Goal: Task Accomplishment & Management: Use online tool/utility

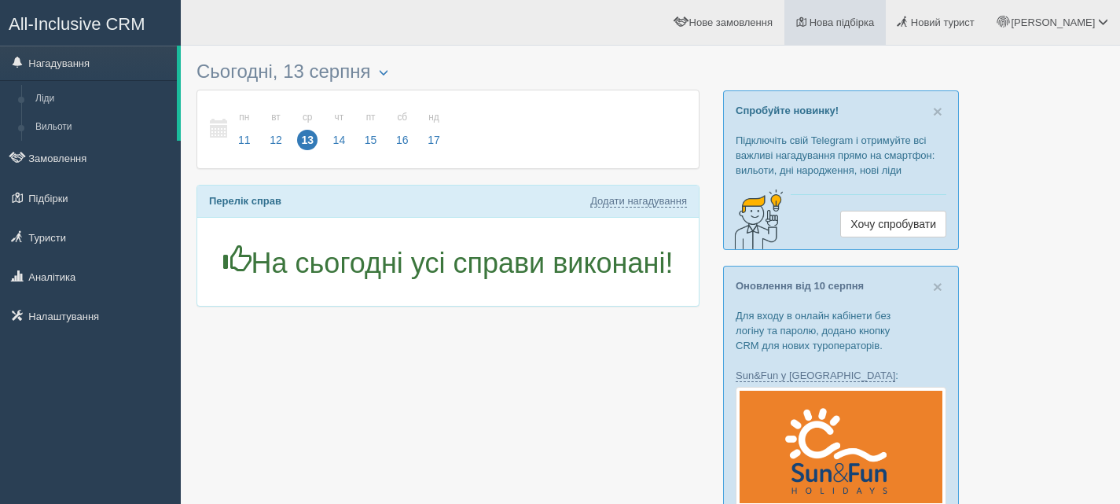
click at [874, 27] on span "Нова підбірка" at bounding box center [841, 22] width 65 height 12
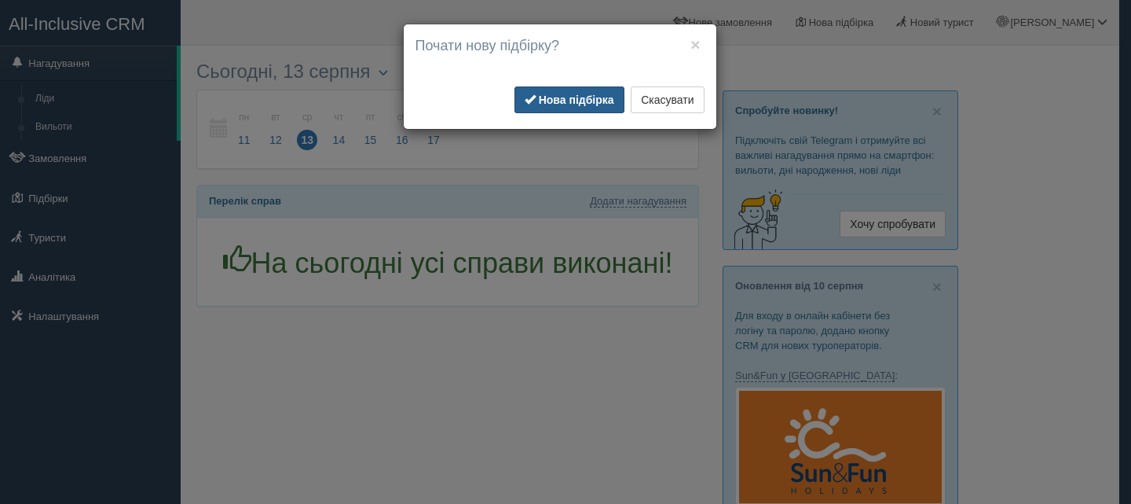
click at [571, 91] on button "Нова підбірка" at bounding box center [570, 99] width 110 height 27
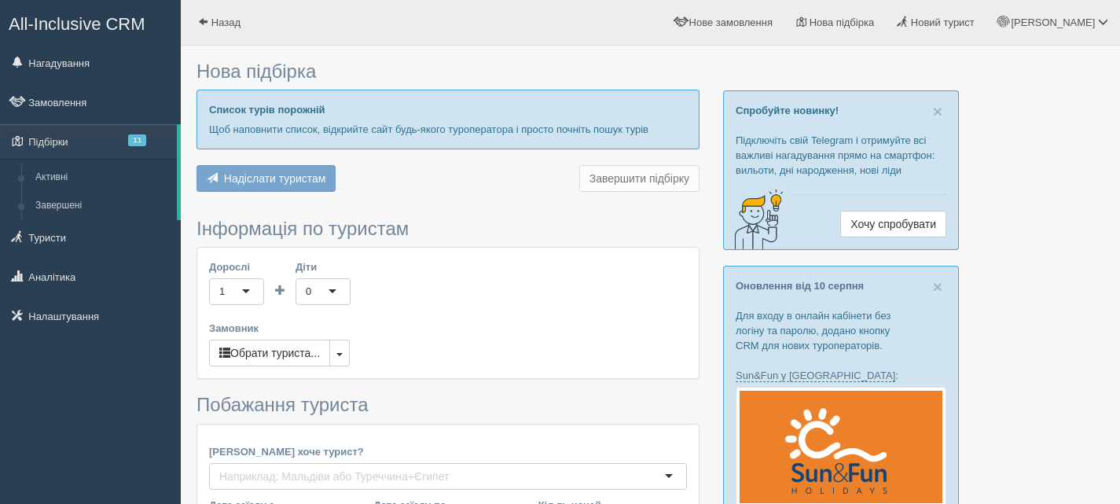
type input "6"
type input "59000"
type input "74000"
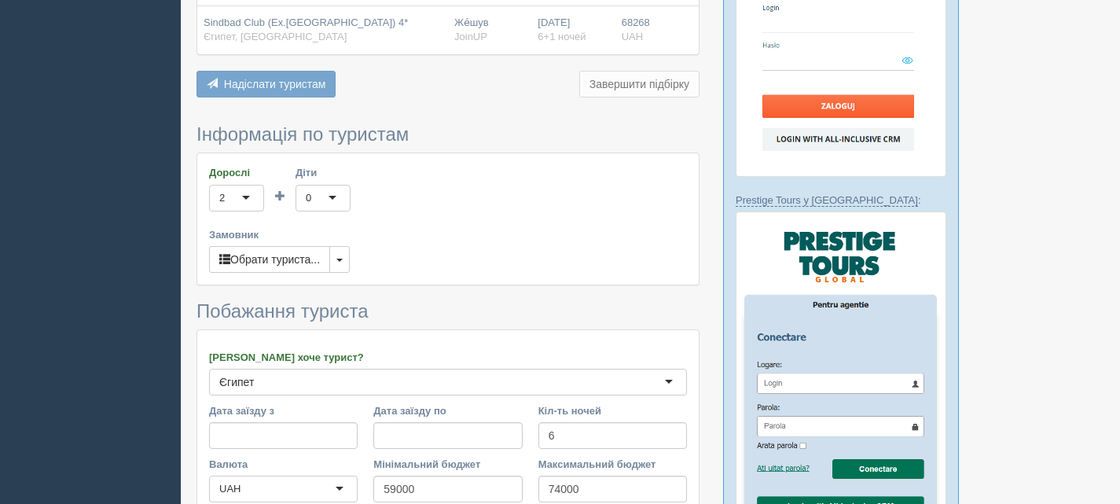
scroll to position [629, 0]
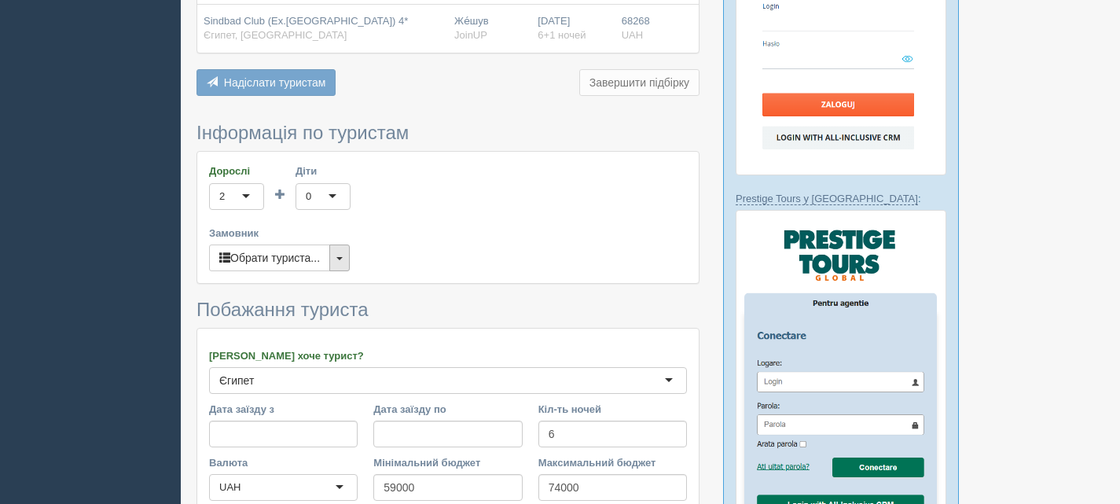
click at [336, 256] on button "button" at bounding box center [339, 257] width 20 height 27
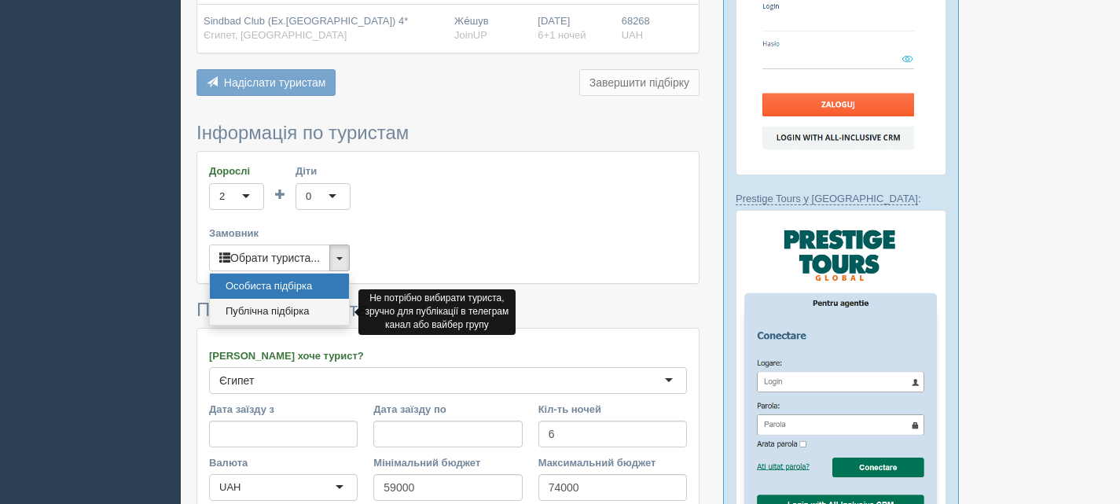
click at [296, 308] on link "Публічна підбірка" at bounding box center [279, 312] width 139 height 26
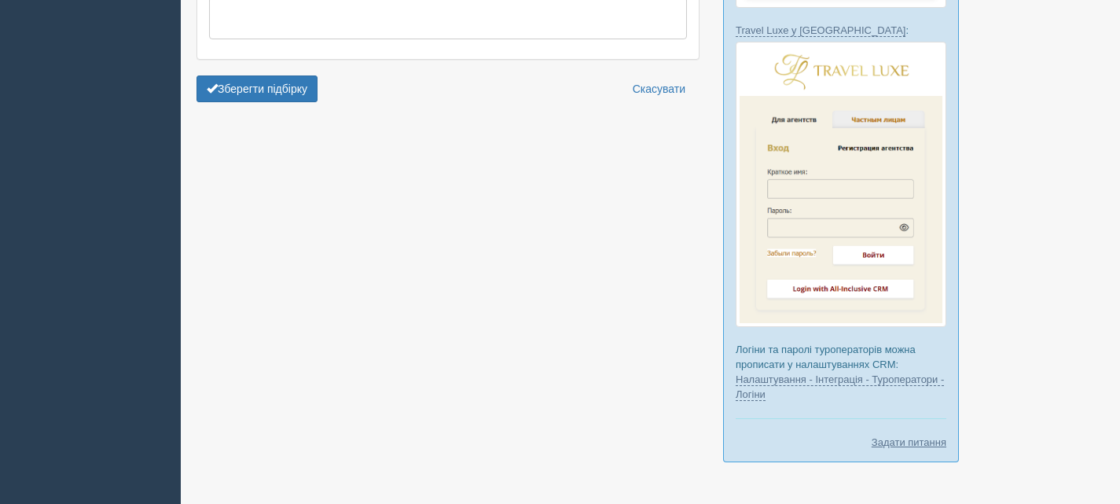
scroll to position [1204, 0]
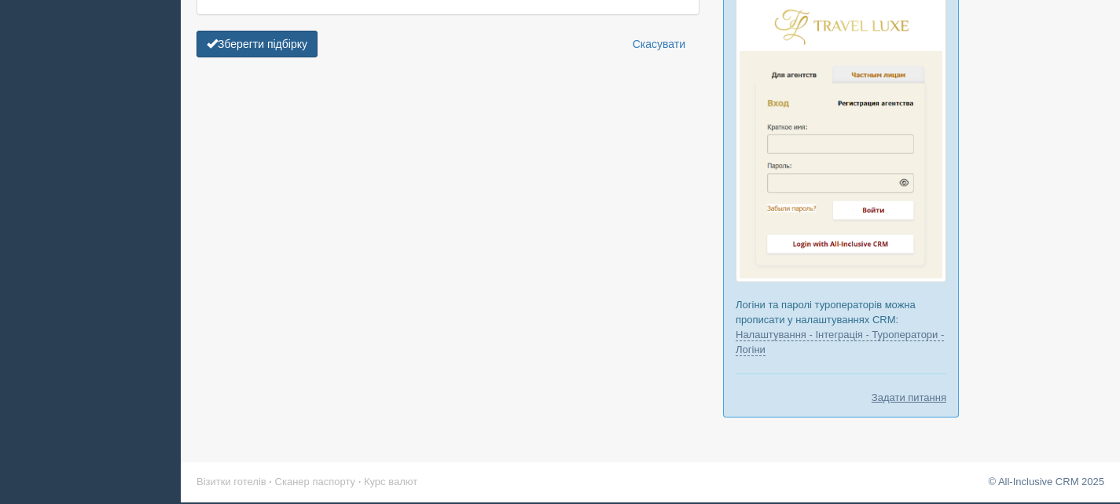
click at [294, 42] on button "Зберегти підбірку" at bounding box center [256, 44] width 121 height 27
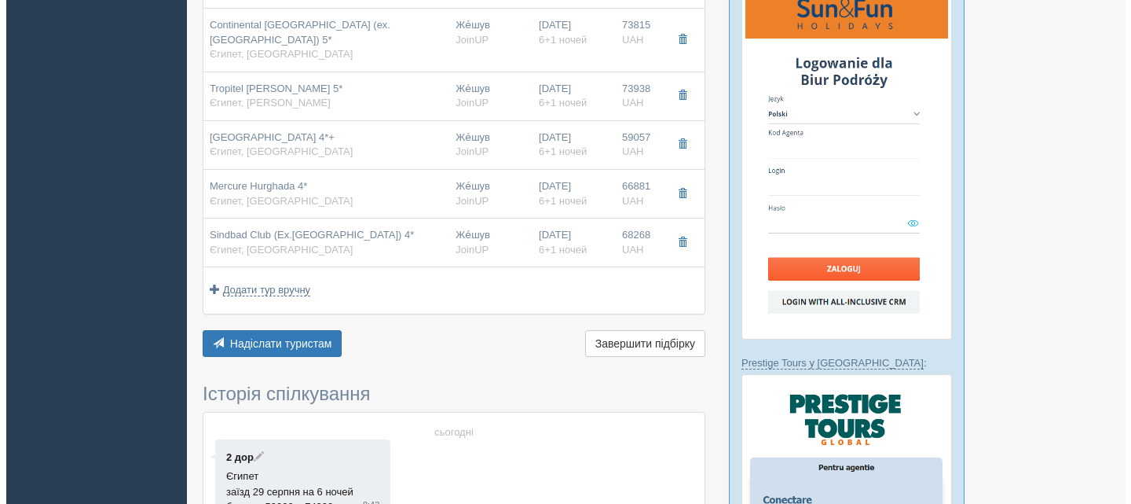
scroll to position [471, 0]
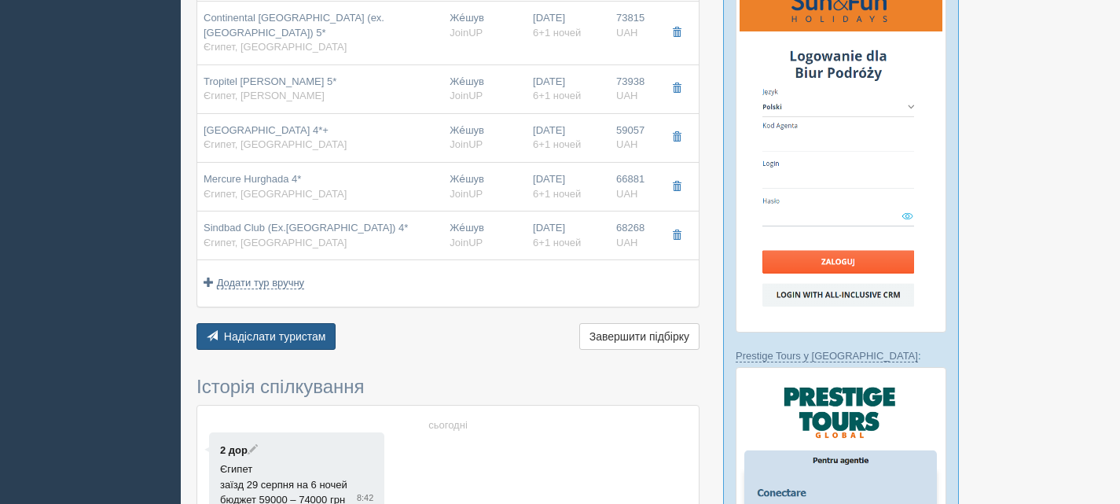
click at [306, 334] on span "Надіслати туристам" at bounding box center [275, 336] width 102 height 13
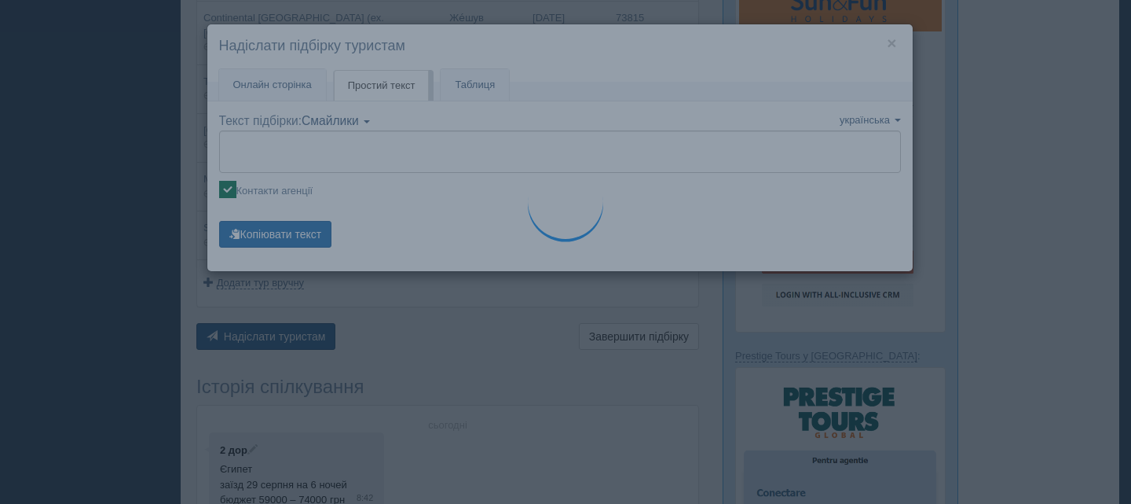
type textarea "🌞 Доброго дня! Пропонуємо Вам розглянути такі варіанти: 🌎 Єгипет, Hurghada 🏩 Го…"
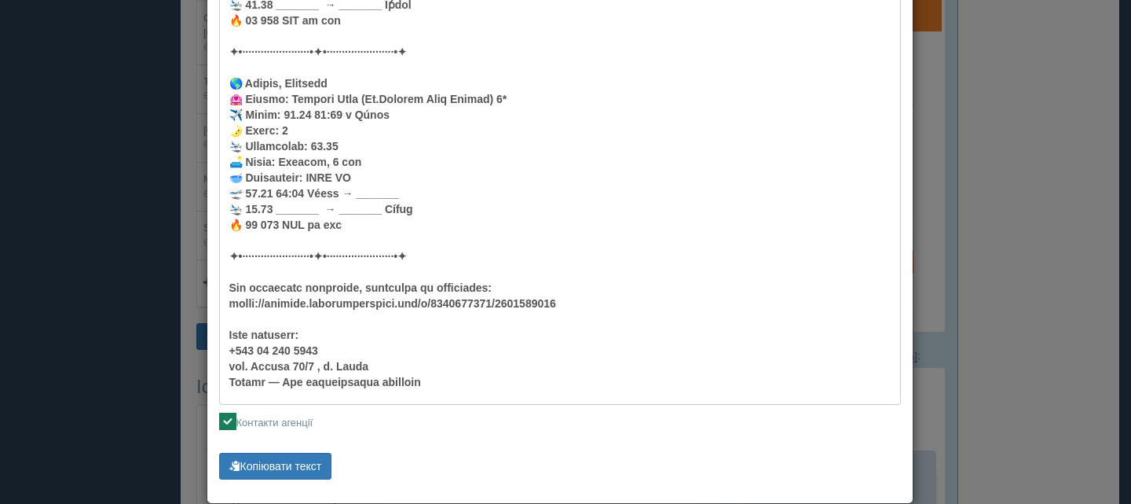
scroll to position [2158, 0]
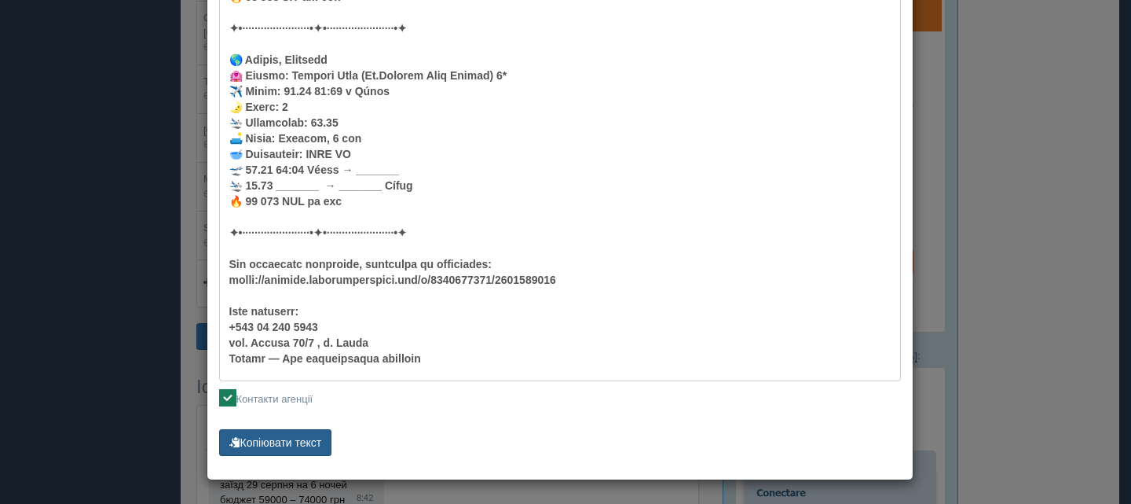
click at [299, 436] on button "Копіювати текст" at bounding box center [275, 442] width 113 height 27
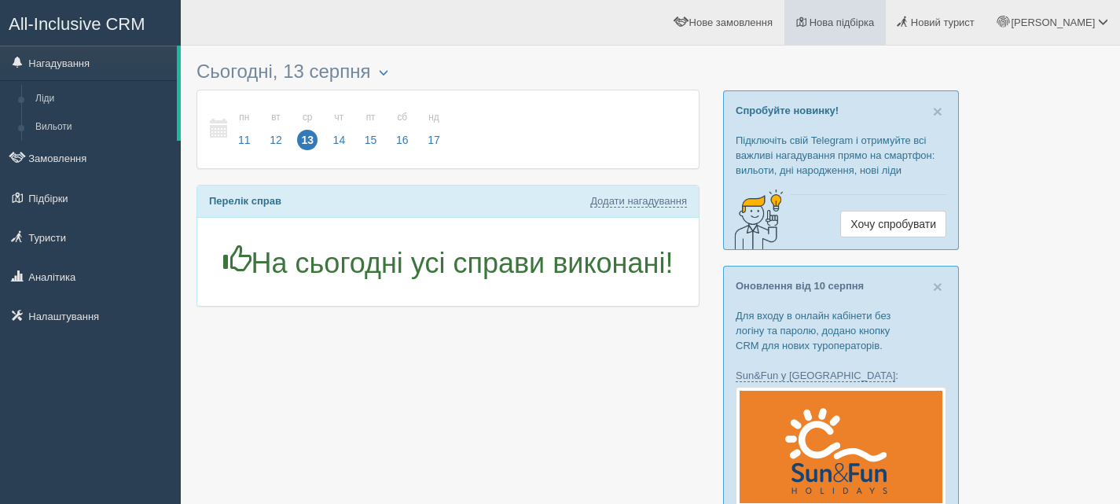
click at [874, 19] on span "Нова підбірка" at bounding box center [841, 22] width 65 height 12
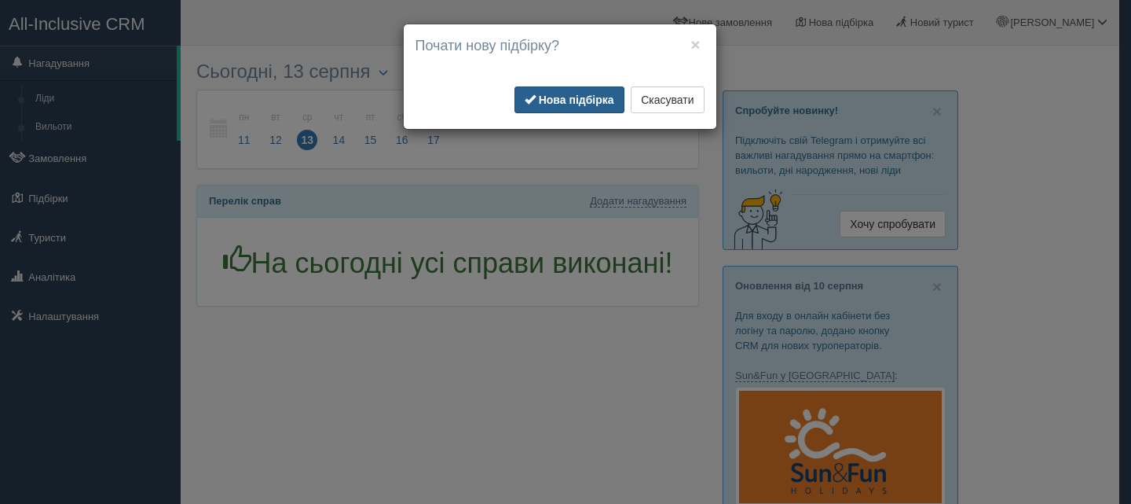
click at [604, 100] on b "Нова підбірка" at bounding box center [576, 99] width 75 height 13
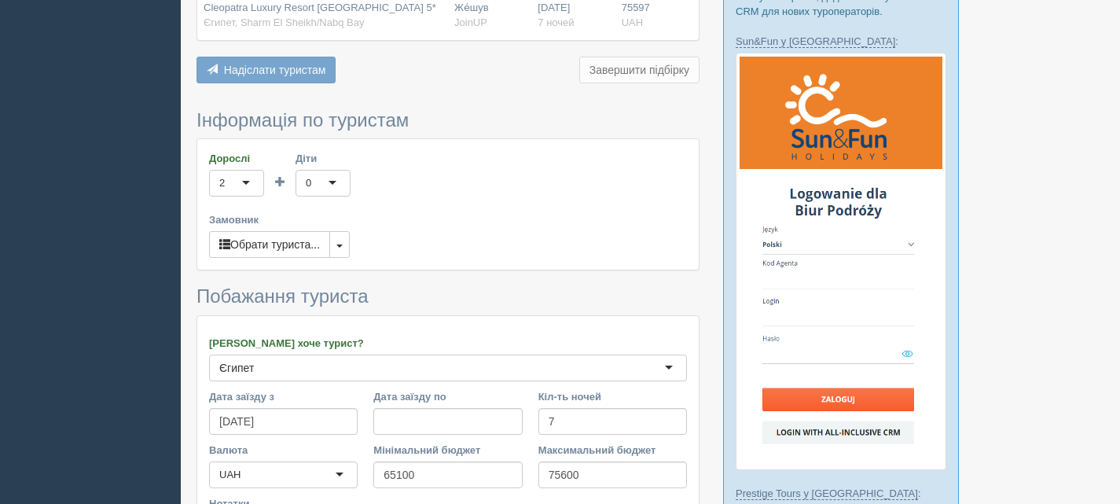
scroll to position [393, 0]
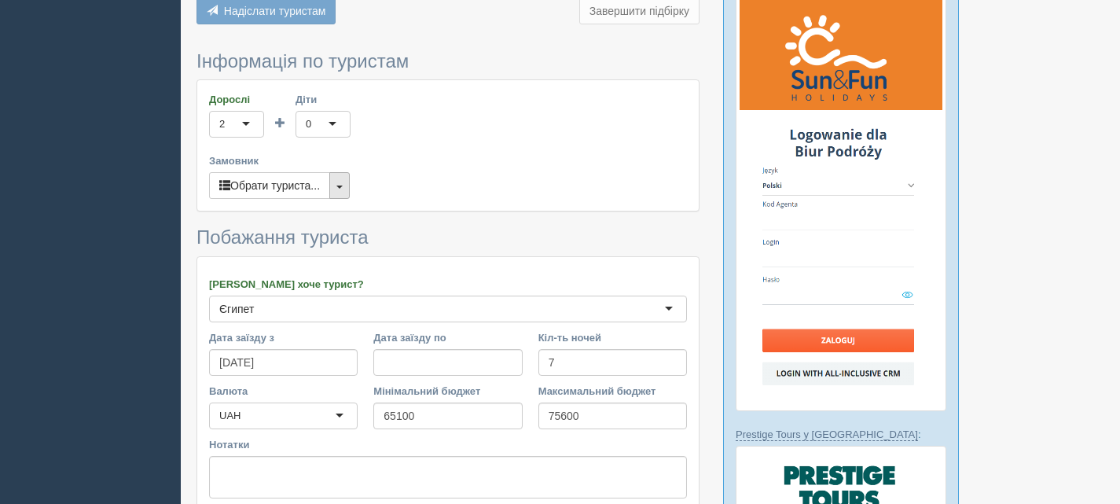
click at [343, 180] on button "button" at bounding box center [339, 185] width 20 height 27
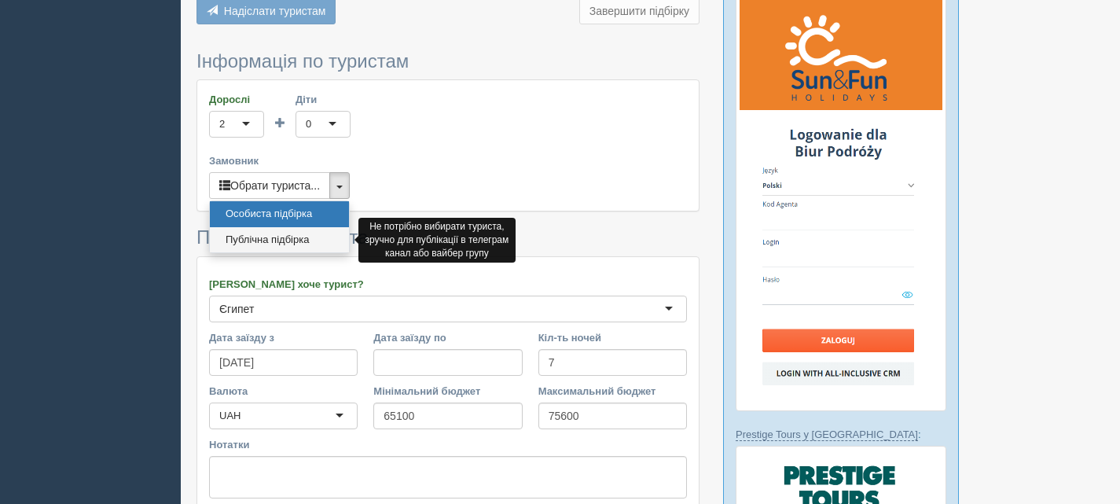
click at [281, 236] on link "Публічна підбірка" at bounding box center [279, 240] width 139 height 26
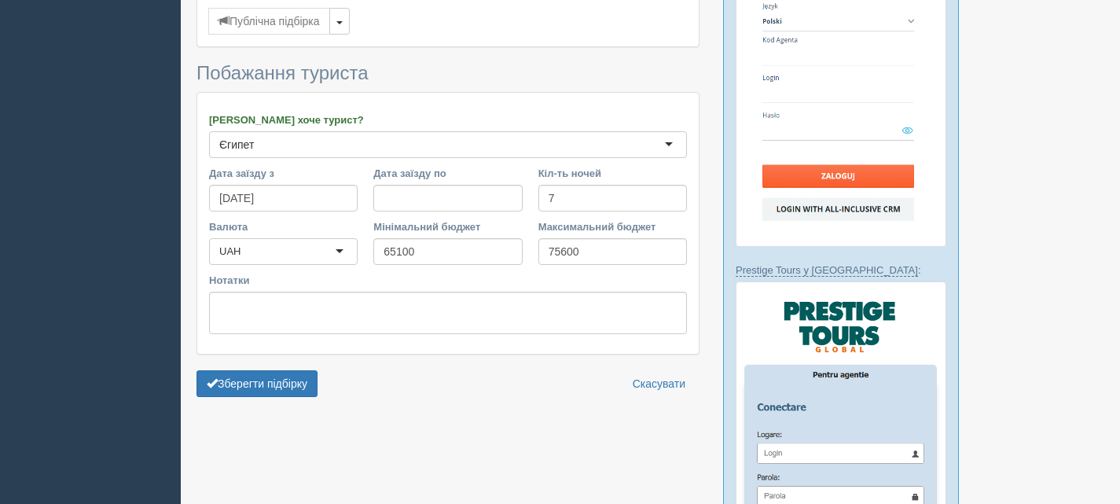
scroll to position [786, 0]
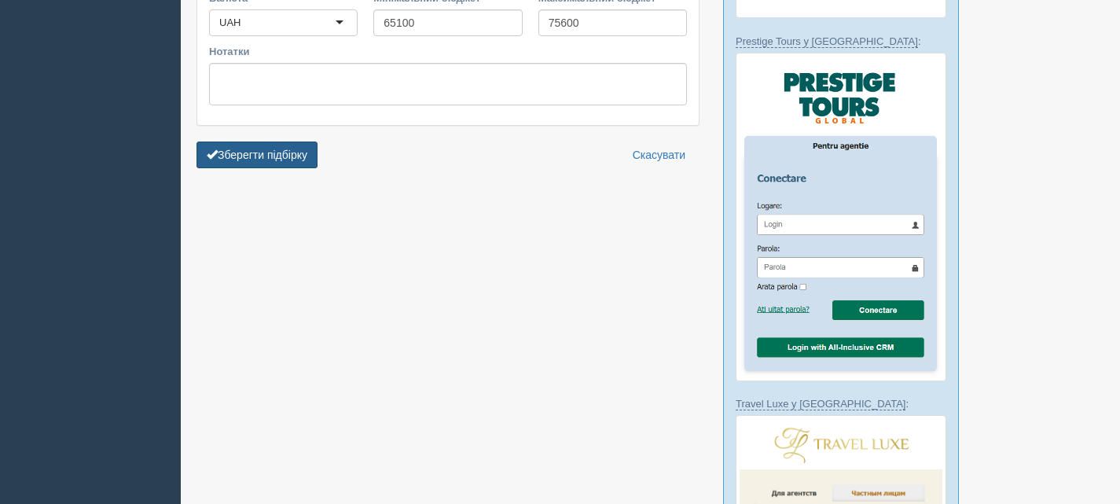
click at [266, 156] on button "Зберегти підбірку" at bounding box center [256, 154] width 121 height 27
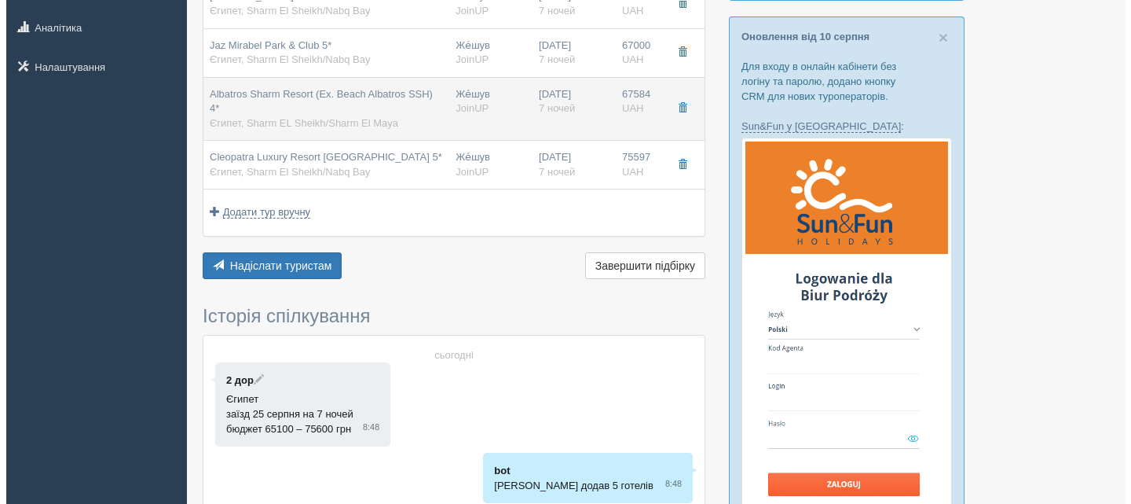
scroll to position [314, 0]
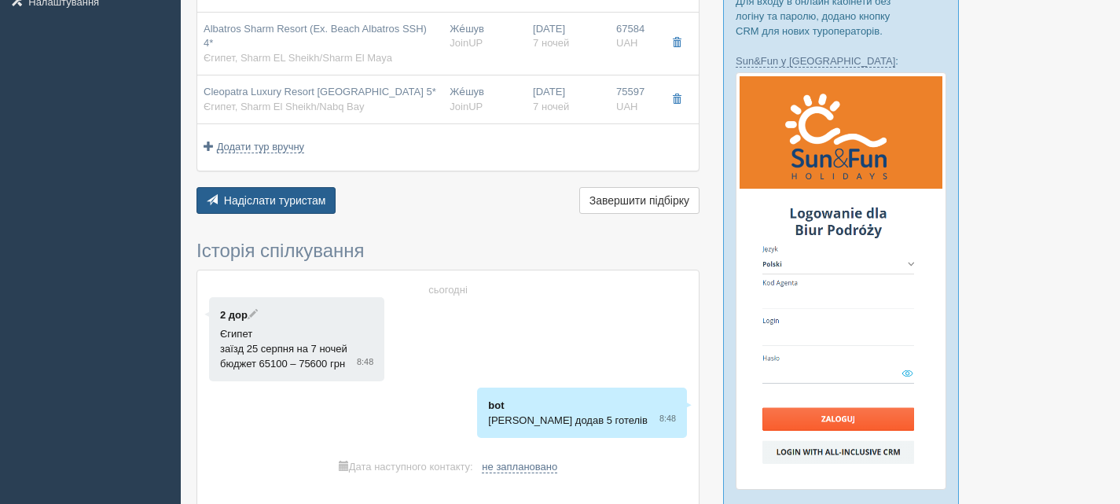
click at [270, 197] on span "Надіслати туристам" at bounding box center [275, 200] width 102 height 13
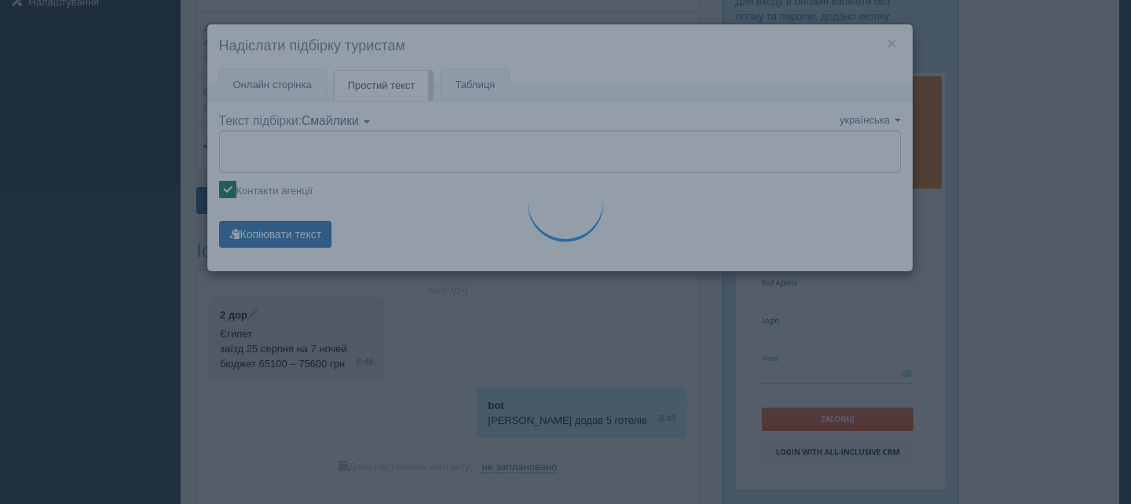
type textarea "🌞 Доброго дня! Пропонуємо Вам розглянути такі варіанти: 🌎 Єгипет, Sharm EL Shei…"
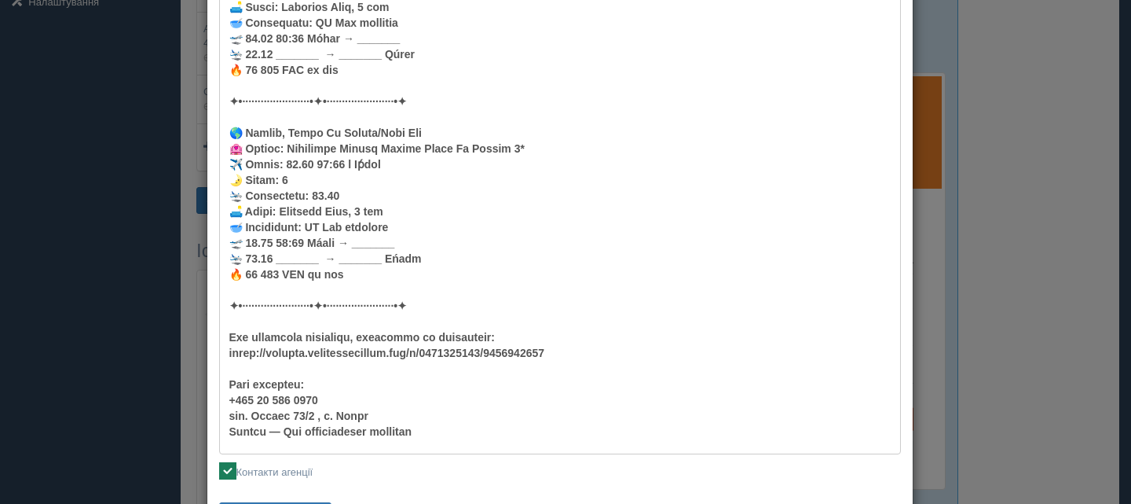
scroll to position [933, 0]
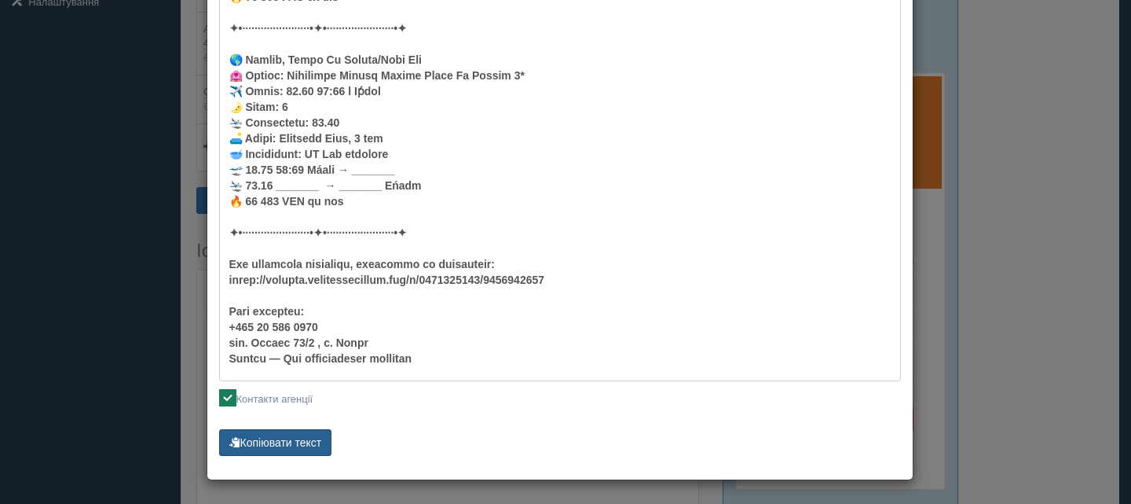
click at [275, 442] on button "Копіювати текст" at bounding box center [275, 442] width 113 height 27
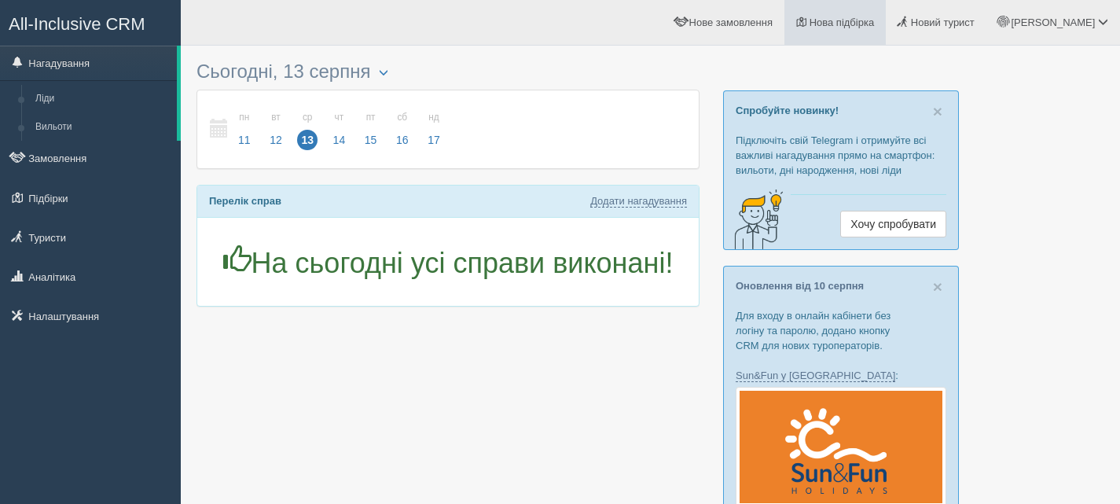
click at [874, 23] on span "Нова підбірка" at bounding box center [841, 22] width 65 height 12
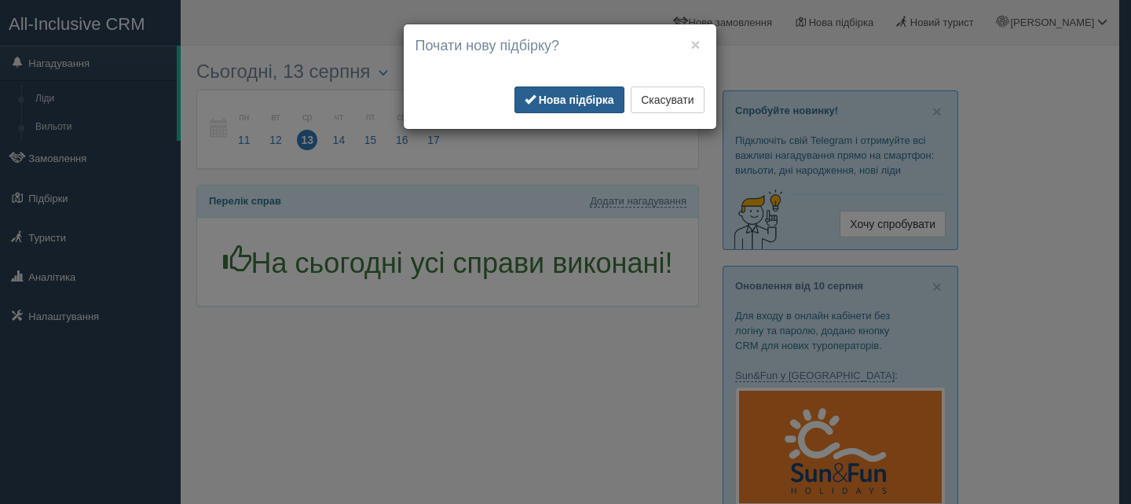
click at [551, 97] on b "Нова підбірка" at bounding box center [576, 99] width 75 height 13
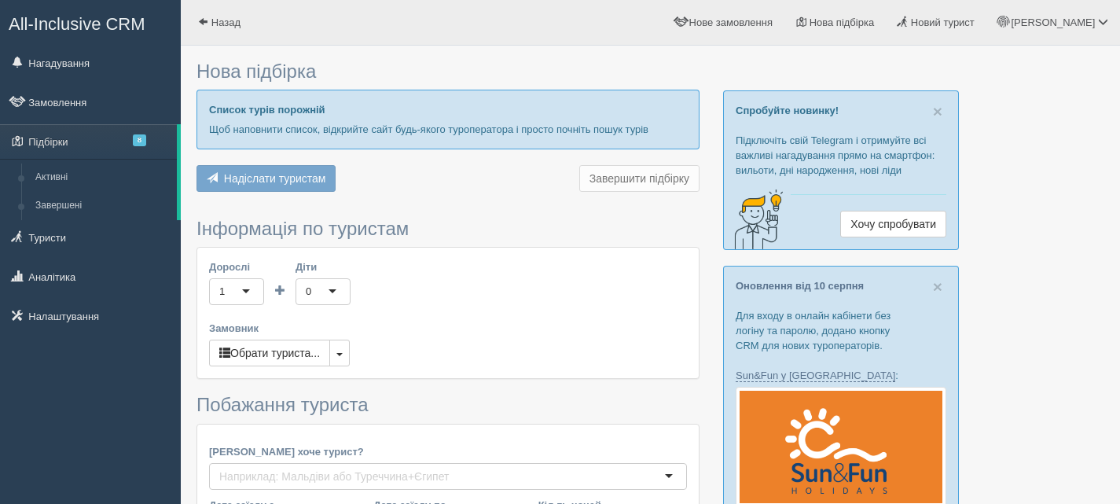
type input "7"
type input "55200"
type input "80300"
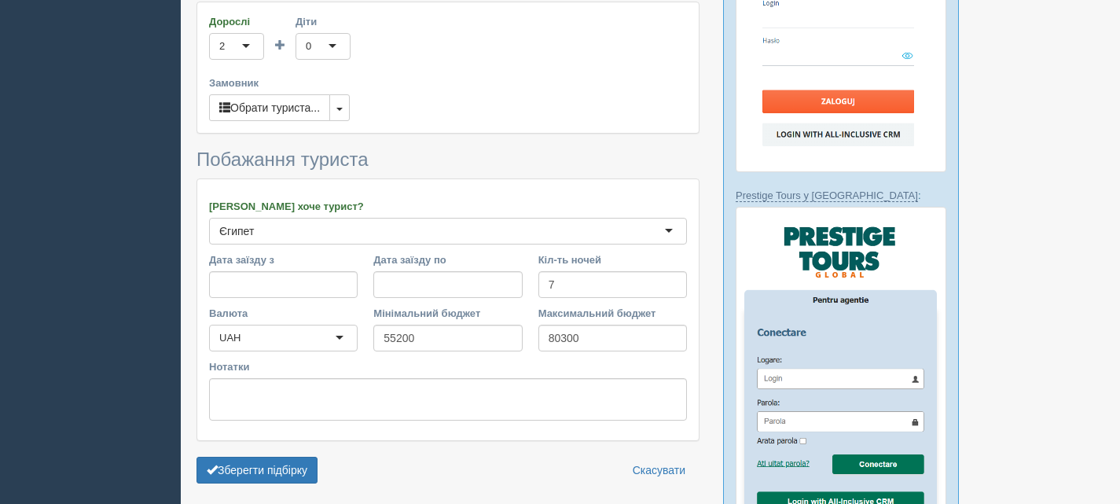
scroll to position [629, 0]
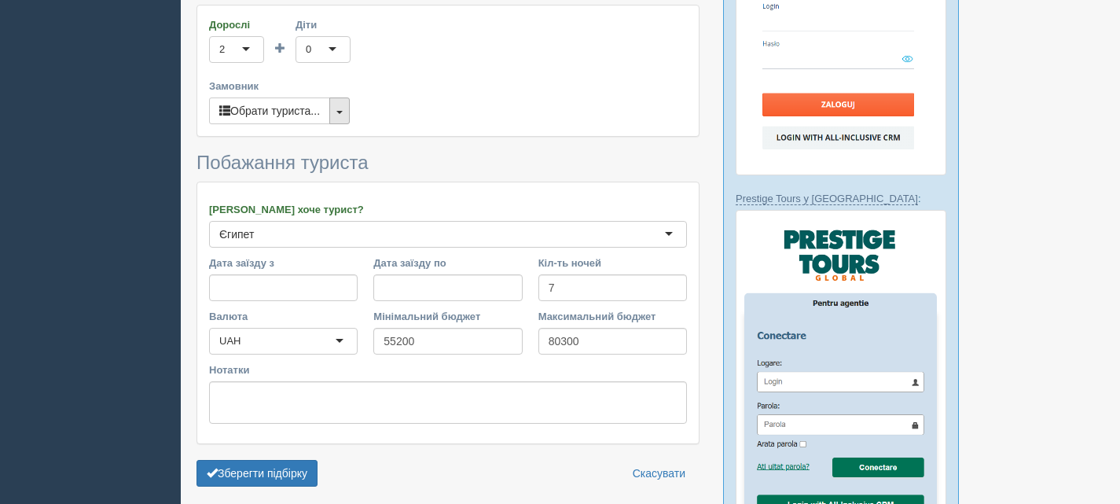
click at [338, 102] on button "button" at bounding box center [339, 110] width 20 height 27
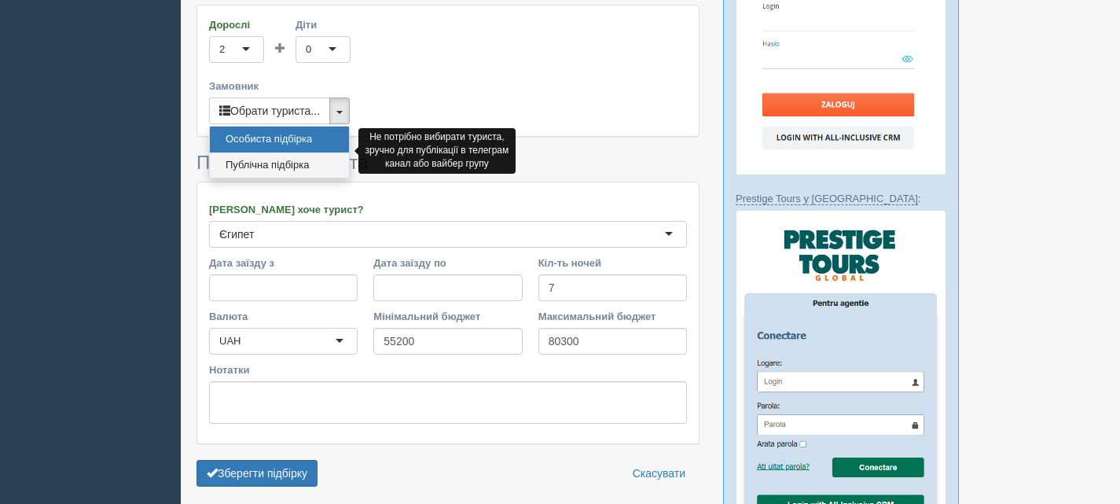
click at [294, 152] on link "Публічна підбірка" at bounding box center [279, 165] width 139 height 26
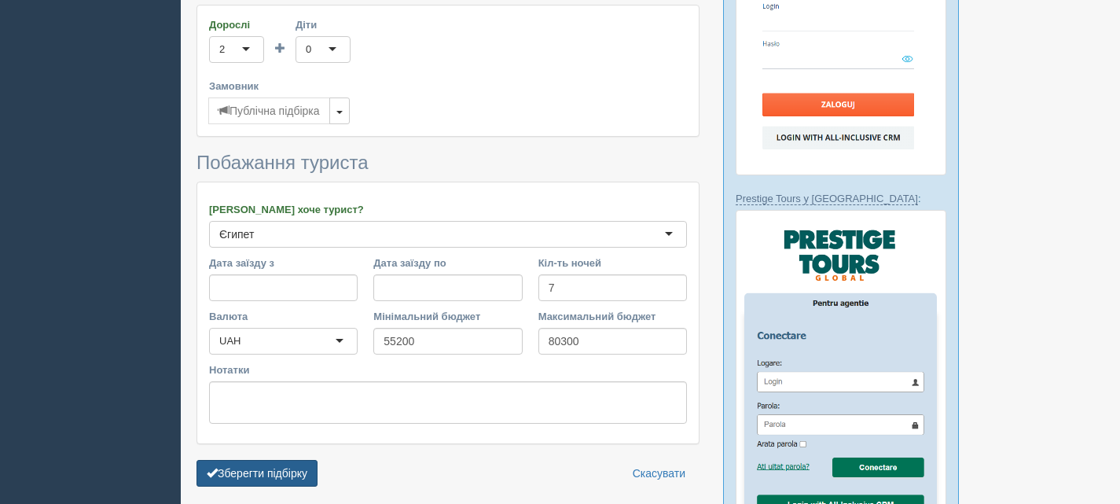
click at [276, 460] on button "Зберегти підбірку" at bounding box center [256, 473] width 121 height 27
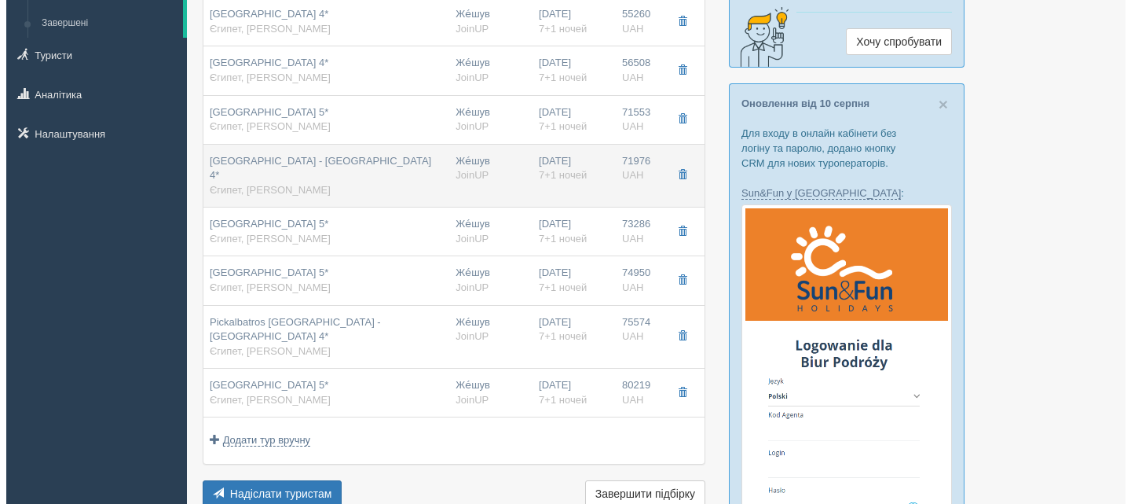
scroll to position [314, 0]
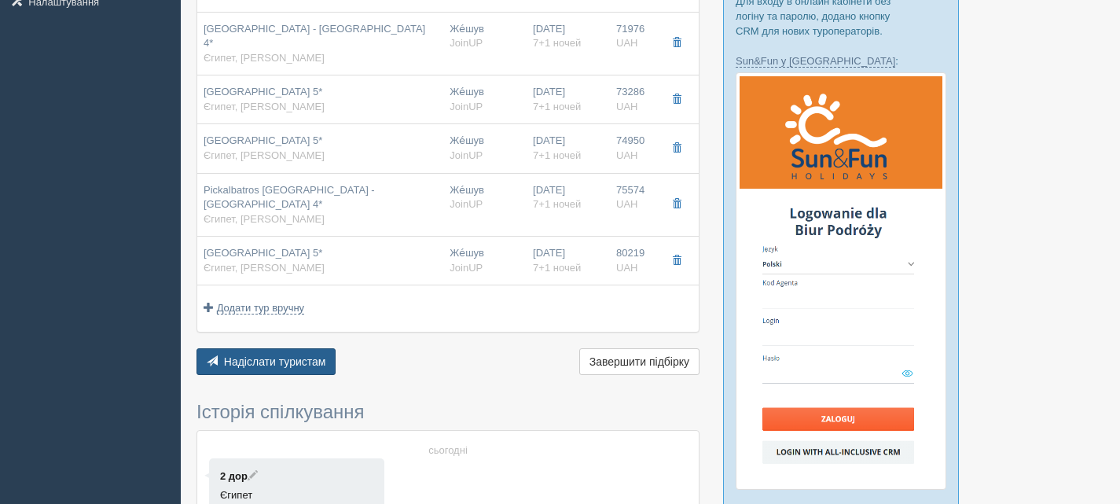
click at [295, 355] on span "Надіслати туристам" at bounding box center [275, 361] width 102 height 13
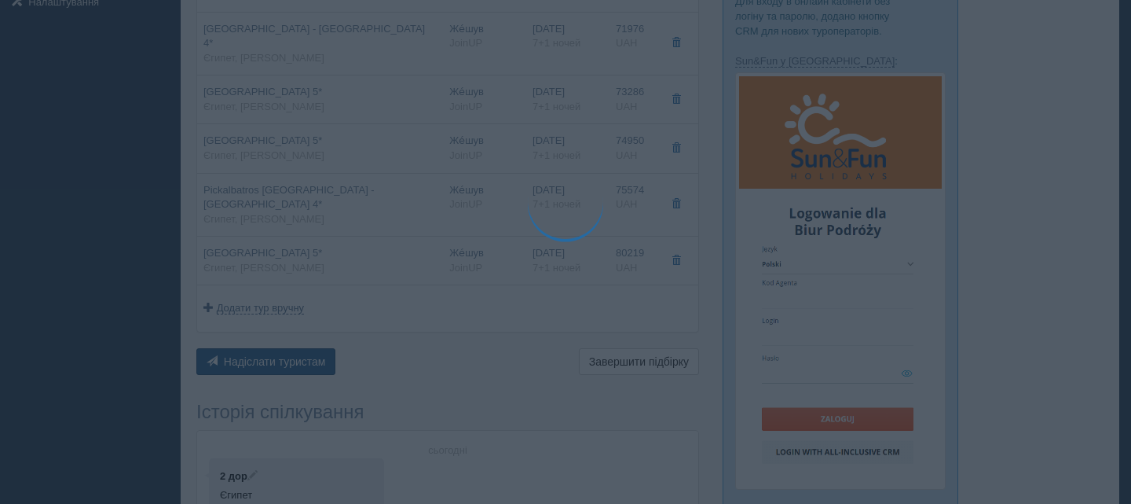
type textarea "🌞 Loremip dol! Sitametcon Adi elitseddoe temp incididu: 🌎 Utlabo, Etdol Magn 🏩 …"
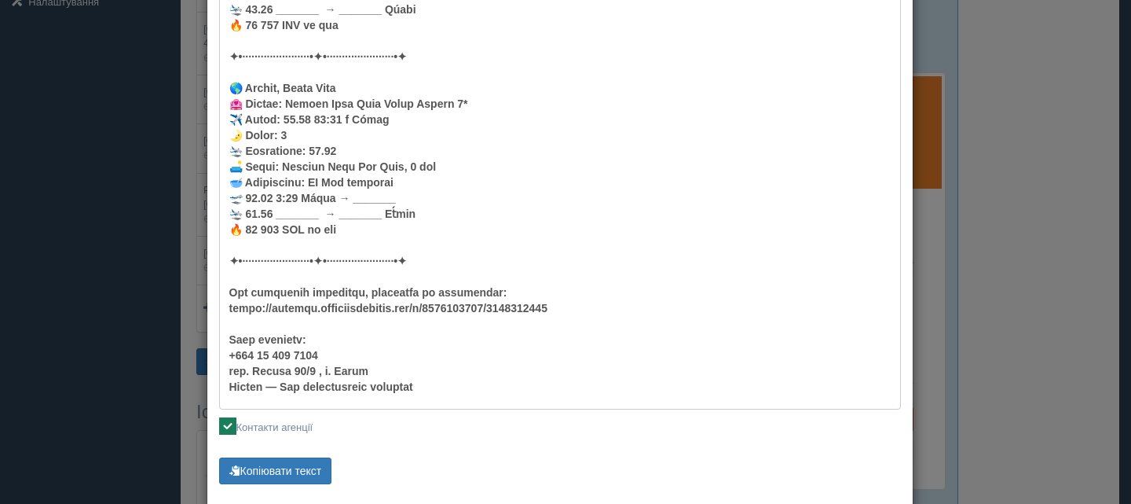
scroll to position [1545, 0]
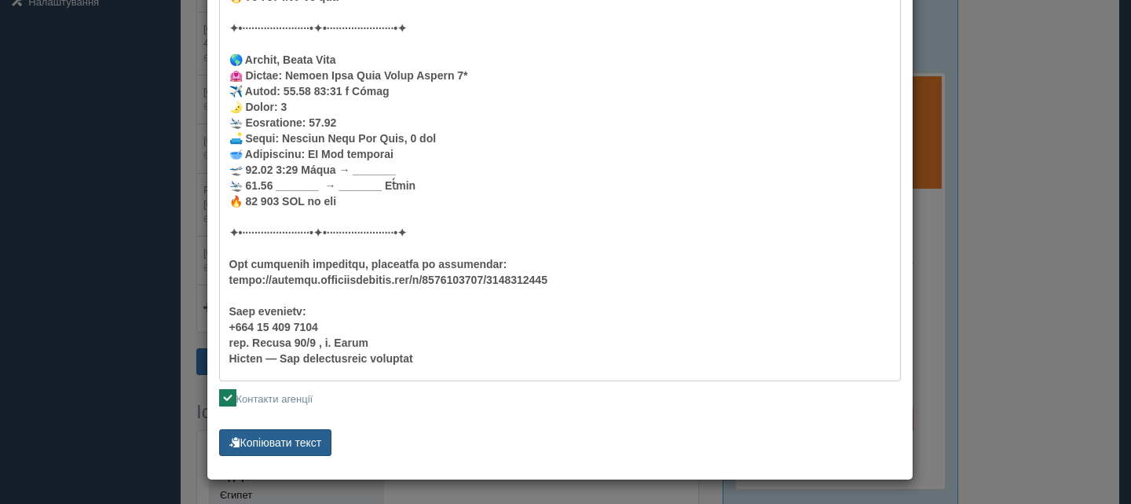
click at [296, 445] on button "Копіювати текст" at bounding box center [275, 442] width 113 height 27
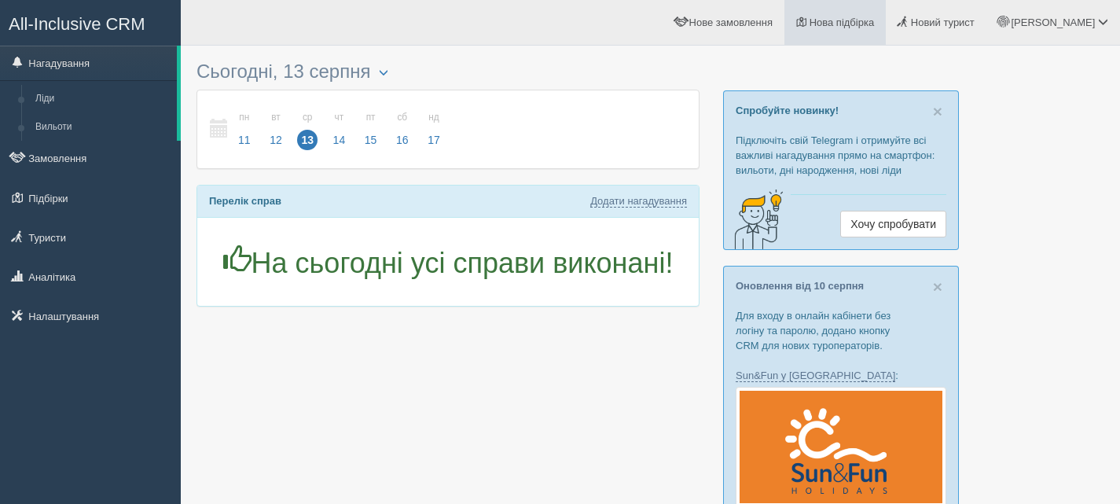
click at [874, 27] on span "Нова підбірка" at bounding box center [841, 22] width 65 height 12
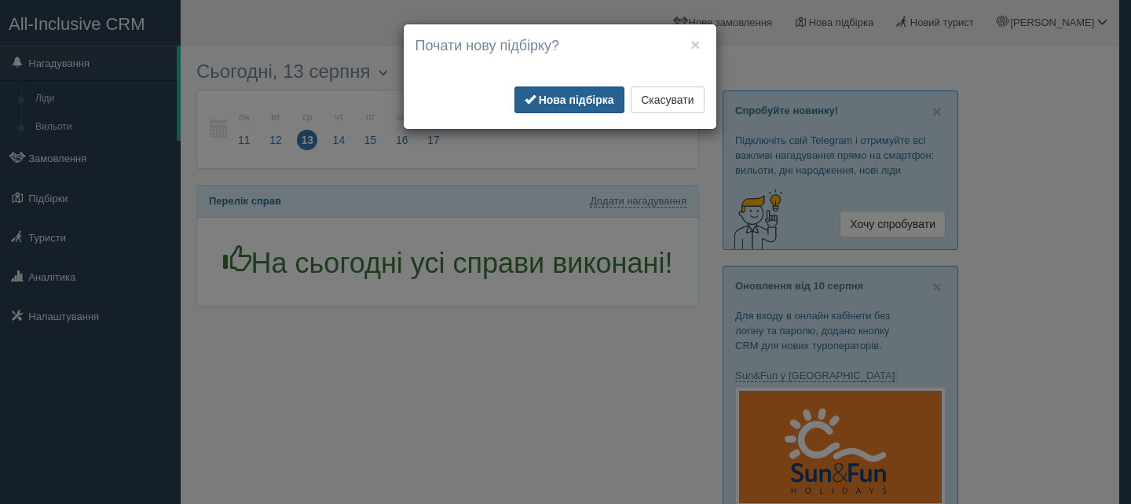
click at [583, 93] on b "Нова підбірка" at bounding box center [576, 99] width 75 height 13
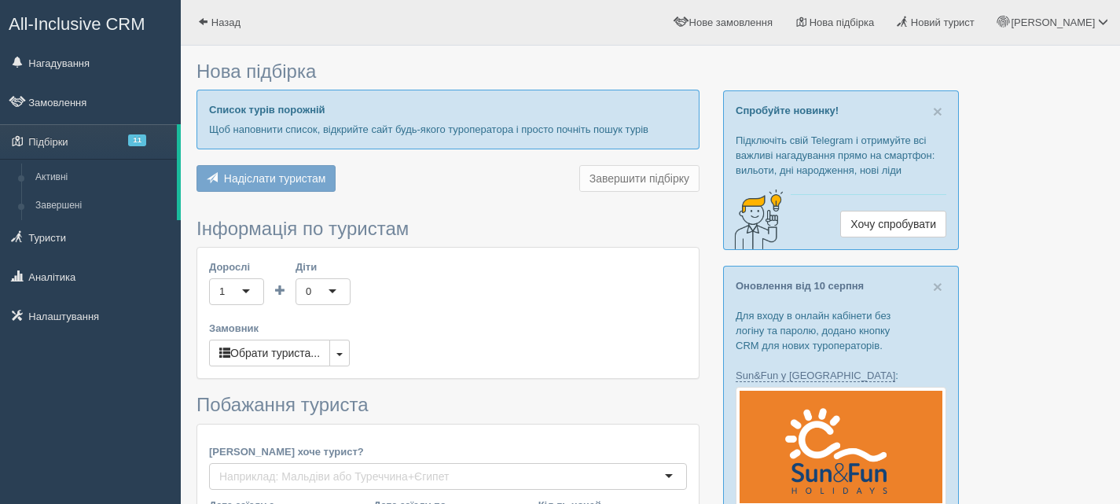
type input "6"
type input "81600"
type input "138200"
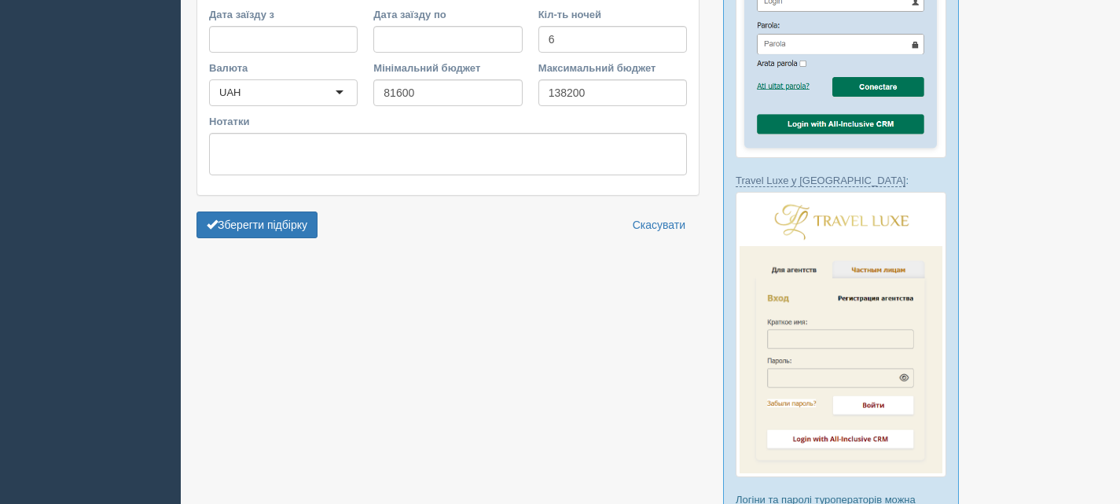
scroll to position [1021, 0]
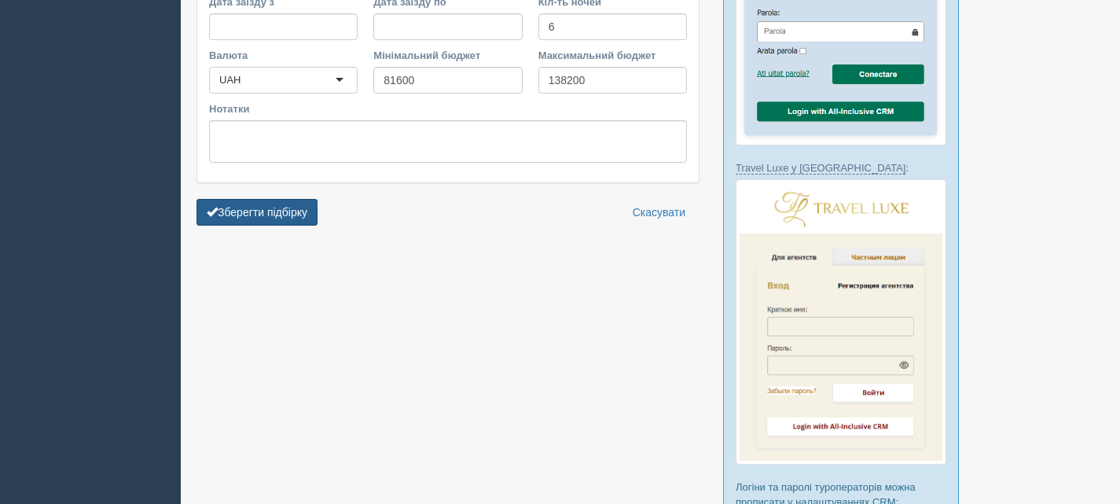
click at [297, 215] on button "Зберегти підбірку" at bounding box center [256, 212] width 121 height 27
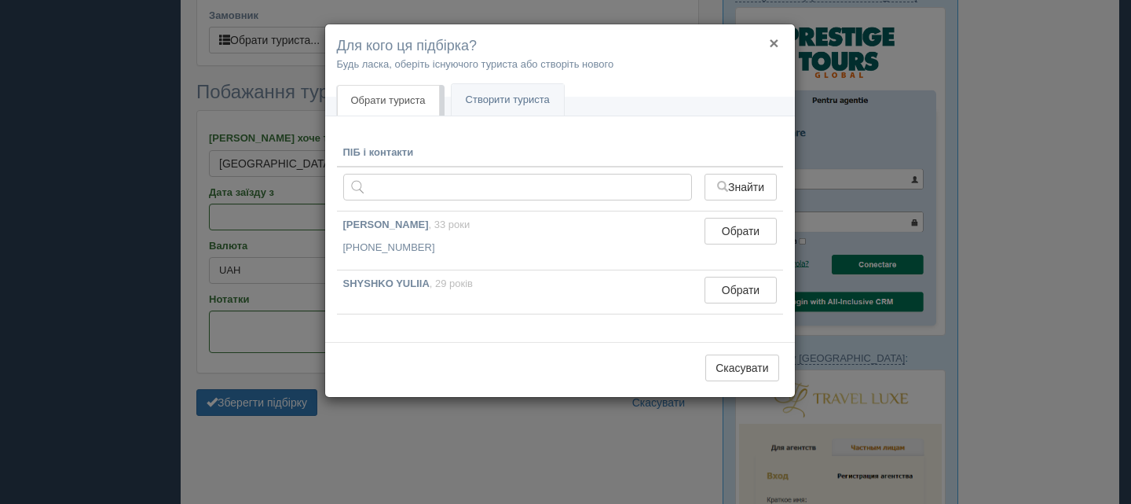
click at [776, 38] on button "×" at bounding box center [773, 43] width 9 height 16
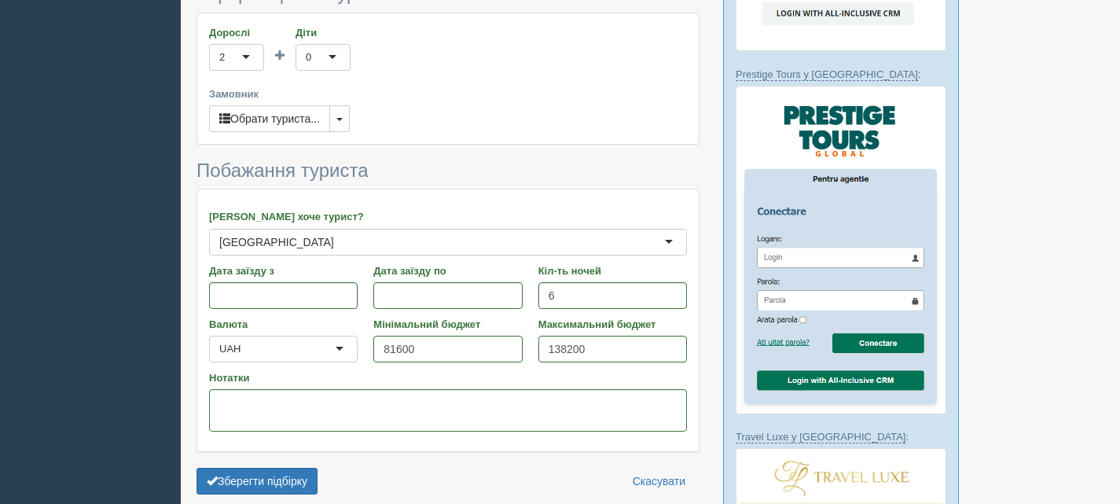
scroll to position [753, 0]
click at [336, 123] on button "button" at bounding box center [339, 118] width 20 height 27
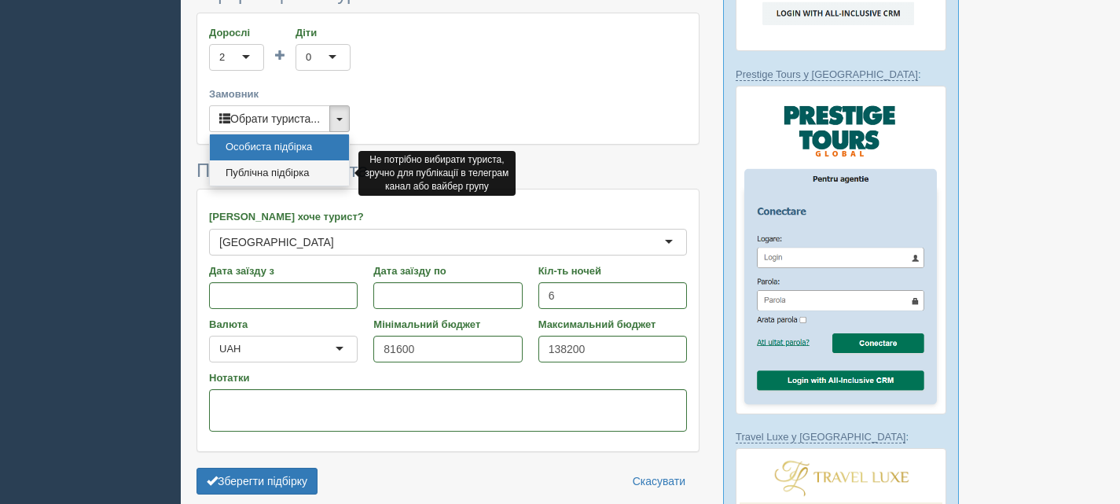
click at [292, 174] on link "Публічна підбірка" at bounding box center [279, 173] width 139 height 26
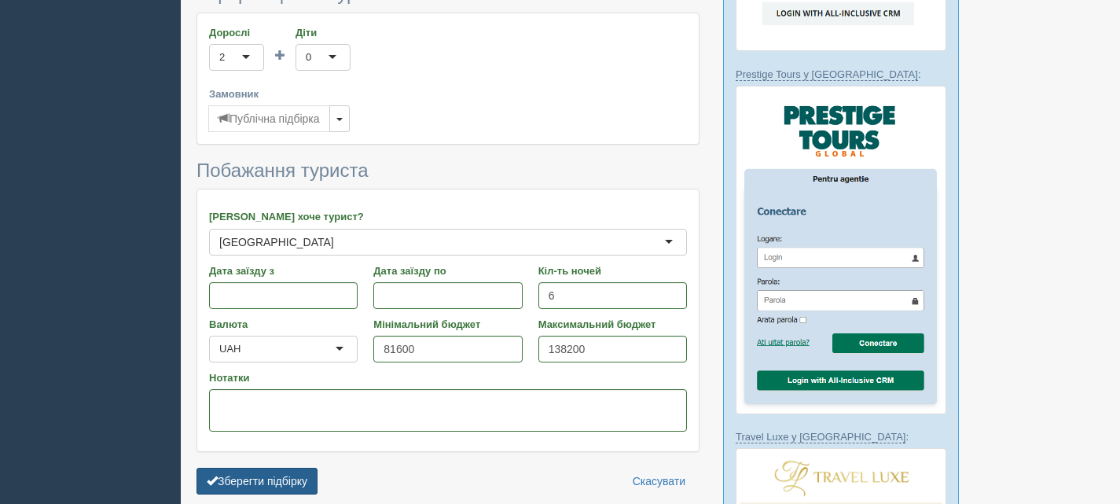
click at [275, 474] on button "Зберегти підбірку" at bounding box center [256, 480] width 121 height 27
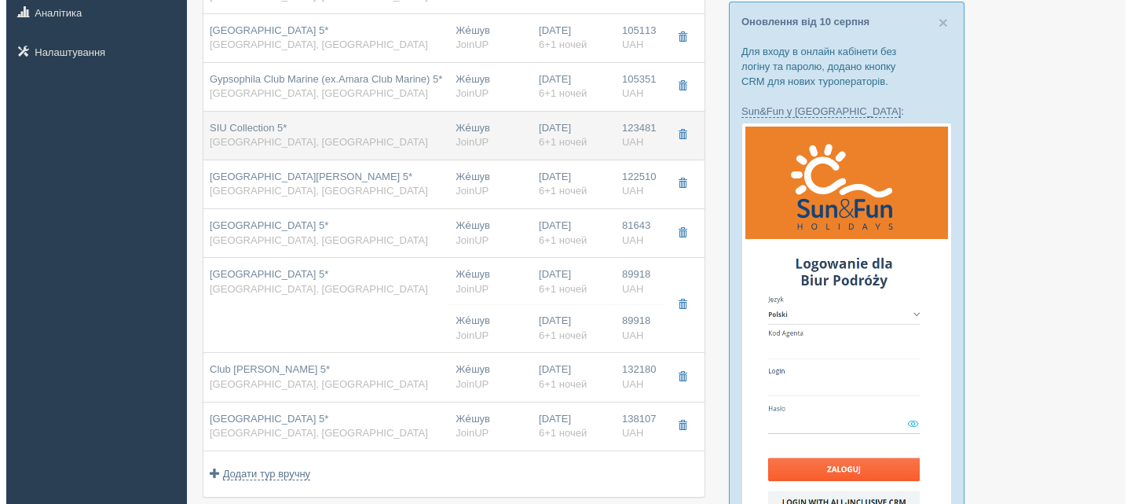
scroll to position [314, 0]
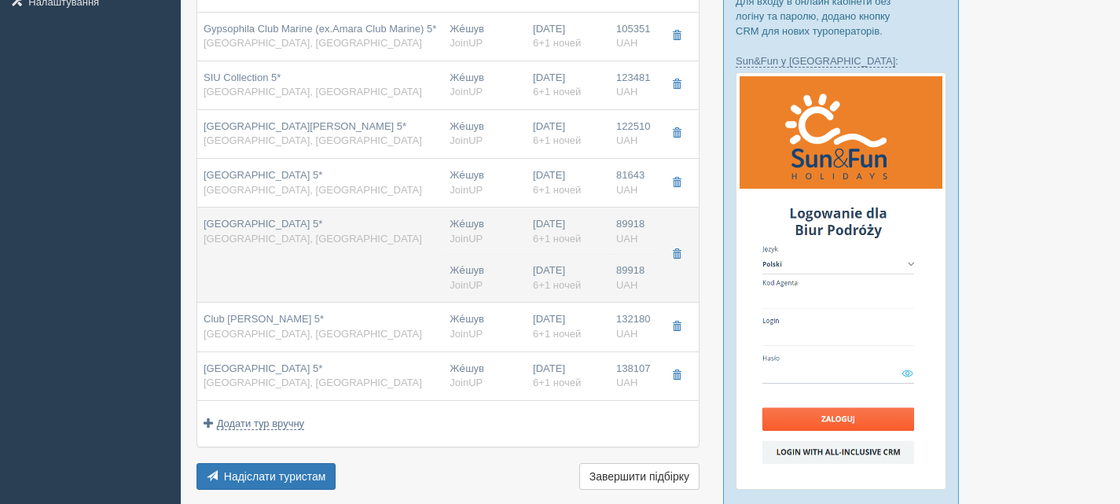
click at [371, 222] on div "[GEOGRAPHIC_DATA] 5* Туреччина, [GEOGRAPHIC_DATA]" at bounding box center [319, 231] width 233 height 29
type input "[GEOGRAPHIC_DATA] 5*"
type input "[GEOGRAPHIC_DATA]"
type input "Camyuva"
type input "89918.00"
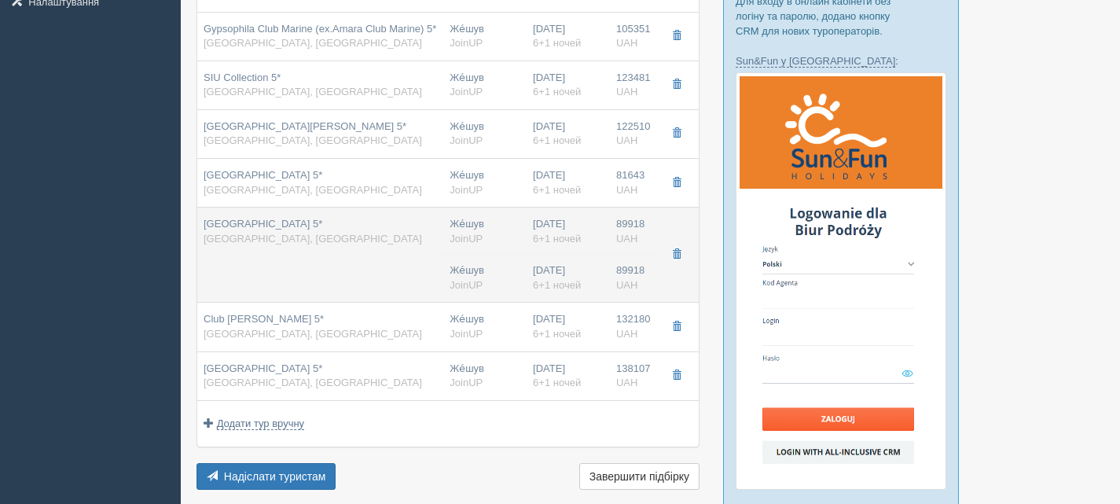
type input "Же́шув"
type input "23:00"
type input "6+1"
type input "Mainbuilding Without Balcony"
type input "Ultra AI"
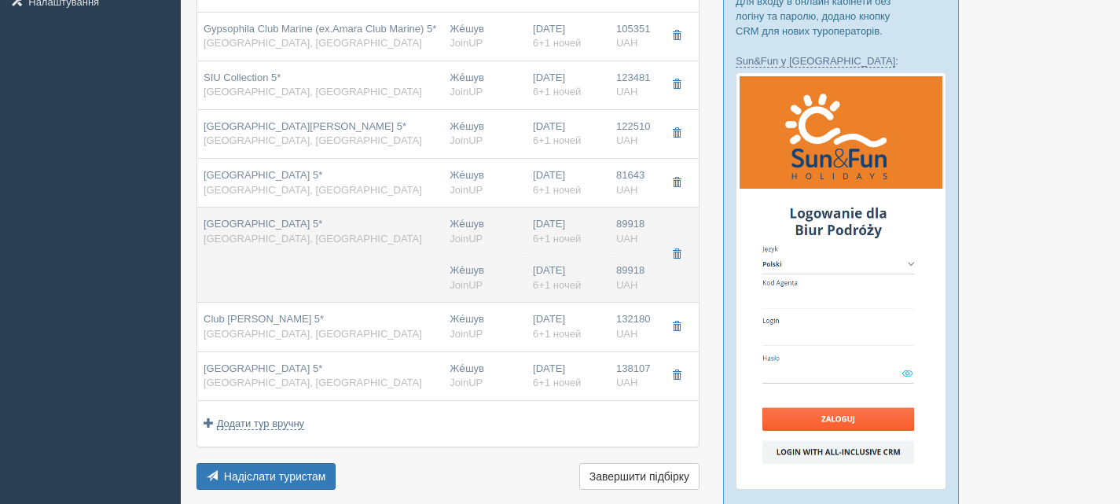
type input "JoinUP"
type input "[URL][DOMAIN_NAME]"
type input "89918.00"
type input "Же́шув"
type input "23:00"
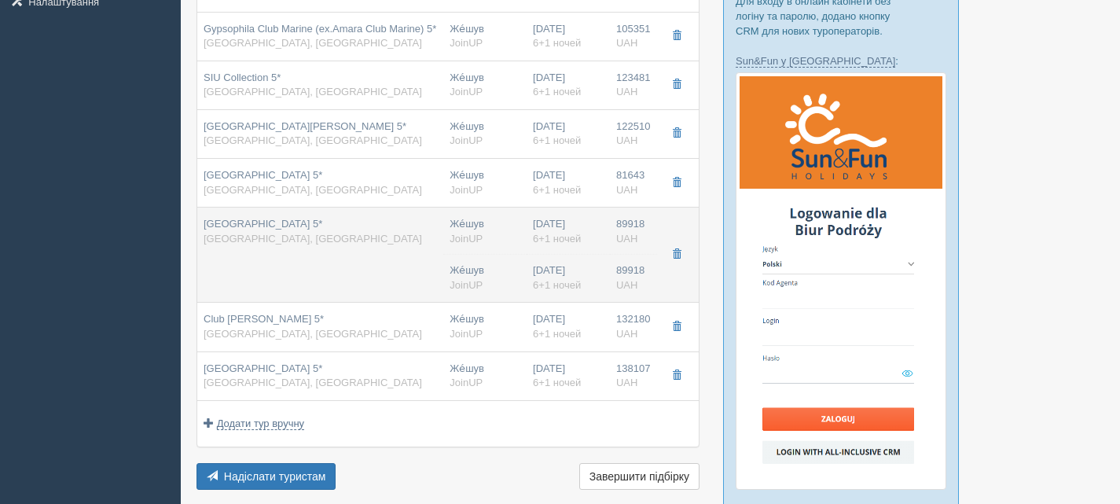
type input "6+1"
type input "Mainbuilding Without Balcony"
type input "Ultra AI"
type input "JoinUP"
type input "[URL][DOMAIN_NAME]"
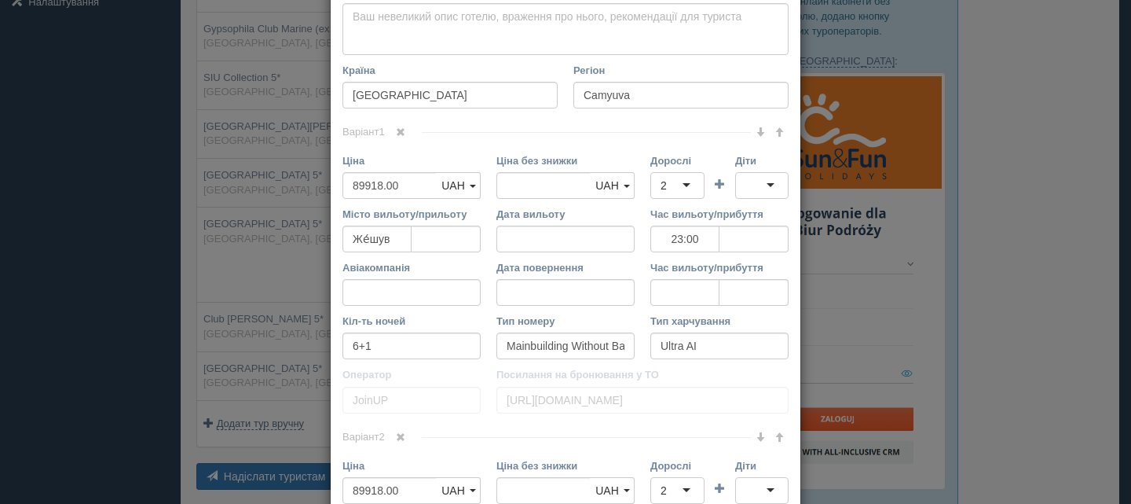
scroll to position [550, 0]
click at [398, 126] on span at bounding box center [400, 128] width 9 height 9
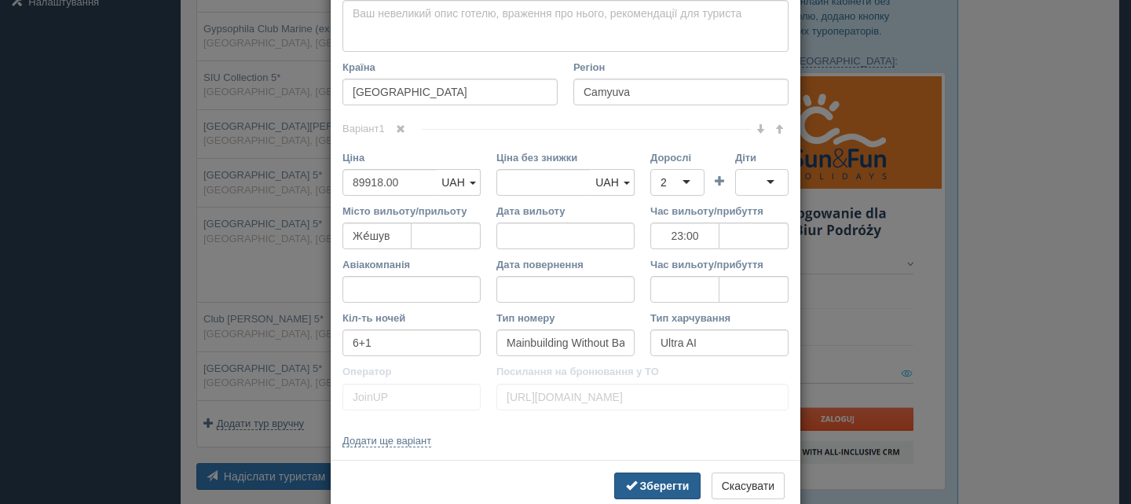
click at [651, 476] on button "Зберегти" at bounding box center [657, 485] width 86 height 27
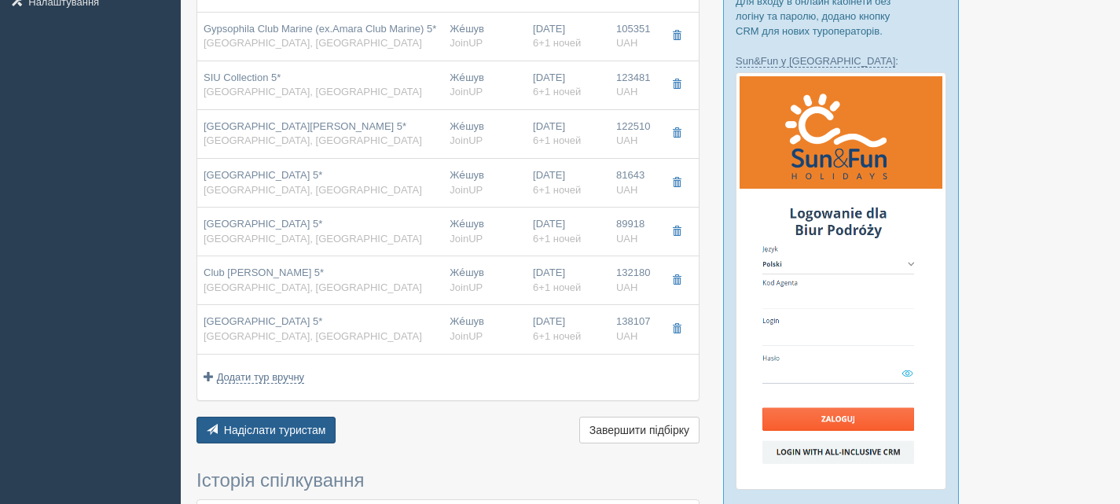
click at [279, 423] on span "Надіслати туристам" at bounding box center [275, 429] width 102 height 13
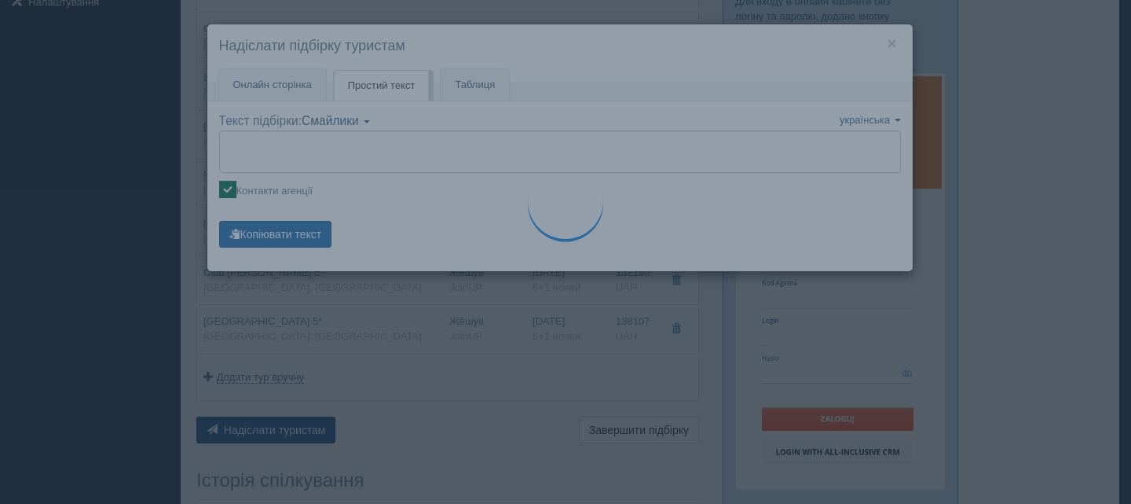
type textarea "🌞 Loremip dol! Sitametcon Adi elitseddoe temp incididu: 🌎 Utlaboree, Dolor 🏩 Ma…"
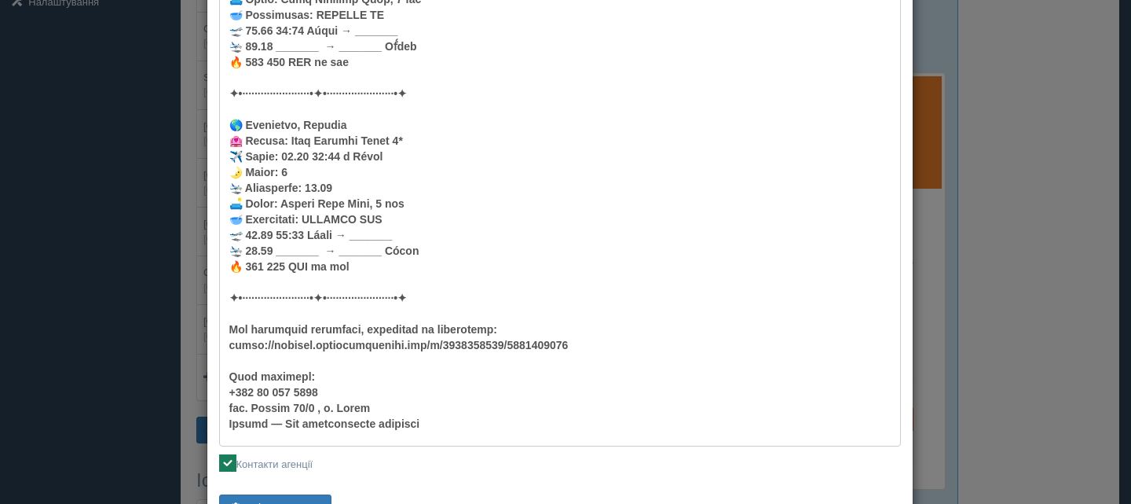
scroll to position [1954, 0]
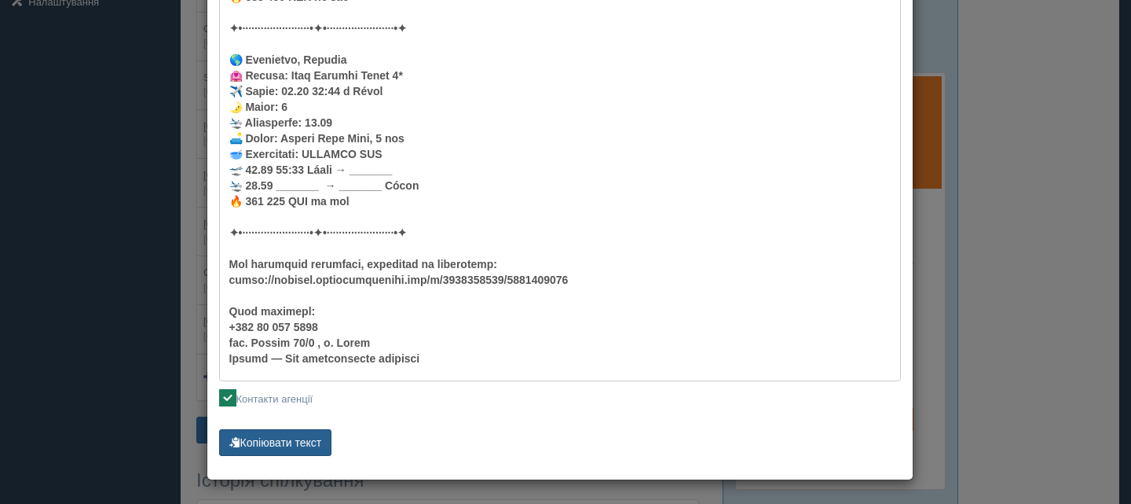
click at [281, 448] on button "Копіювати текст" at bounding box center [275, 442] width 113 height 27
